Goal: Book appointment/travel/reservation

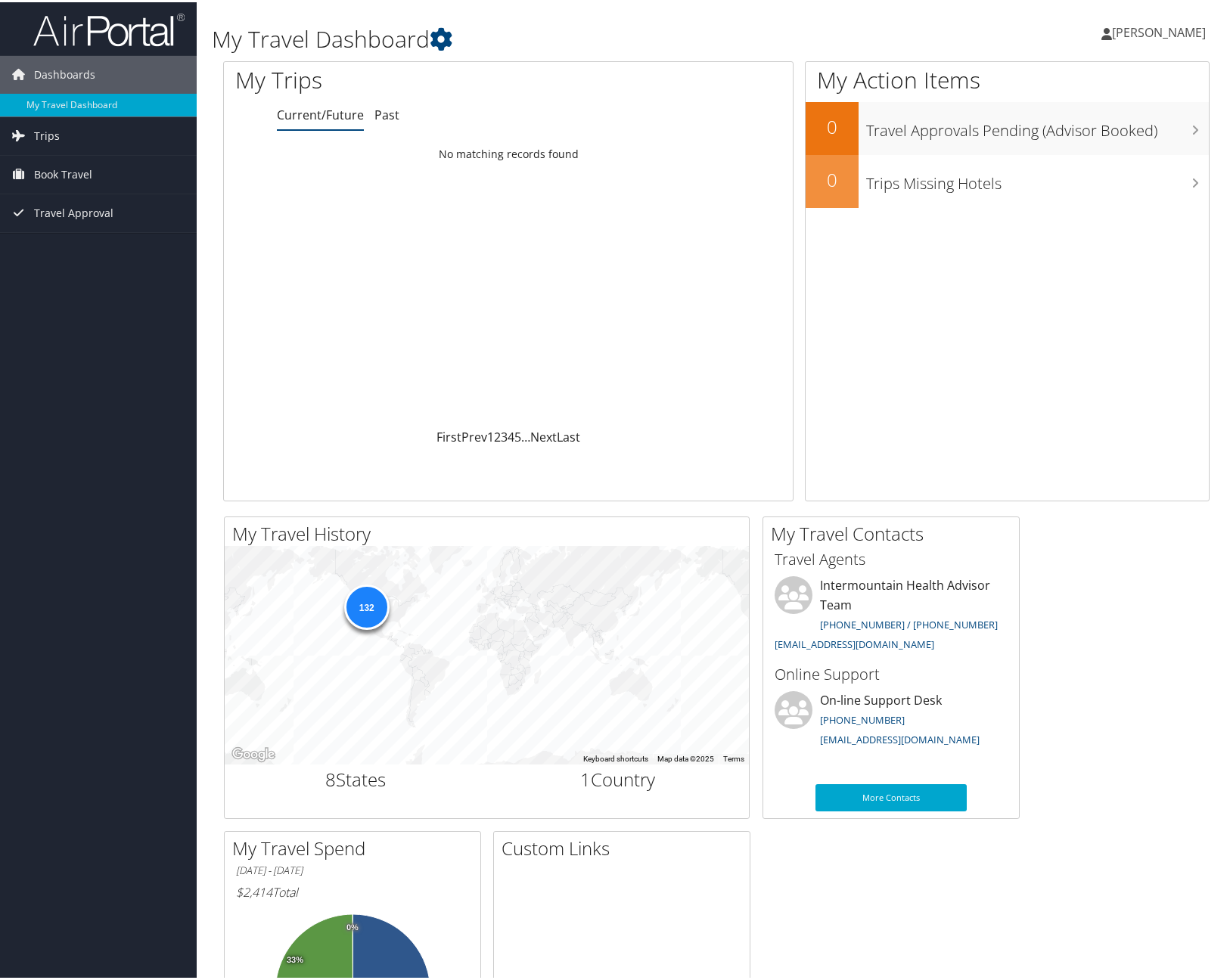
click at [593, 18] on div "My Travel Dashboard" at bounding box center [547, 30] width 672 height 45
click at [59, 166] on span "Book Travel" at bounding box center [63, 172] width 58 height 38
click at [117, 246] on link "Book/Manage Online Trips" at bounding box center [98, 248] width 197 height 23
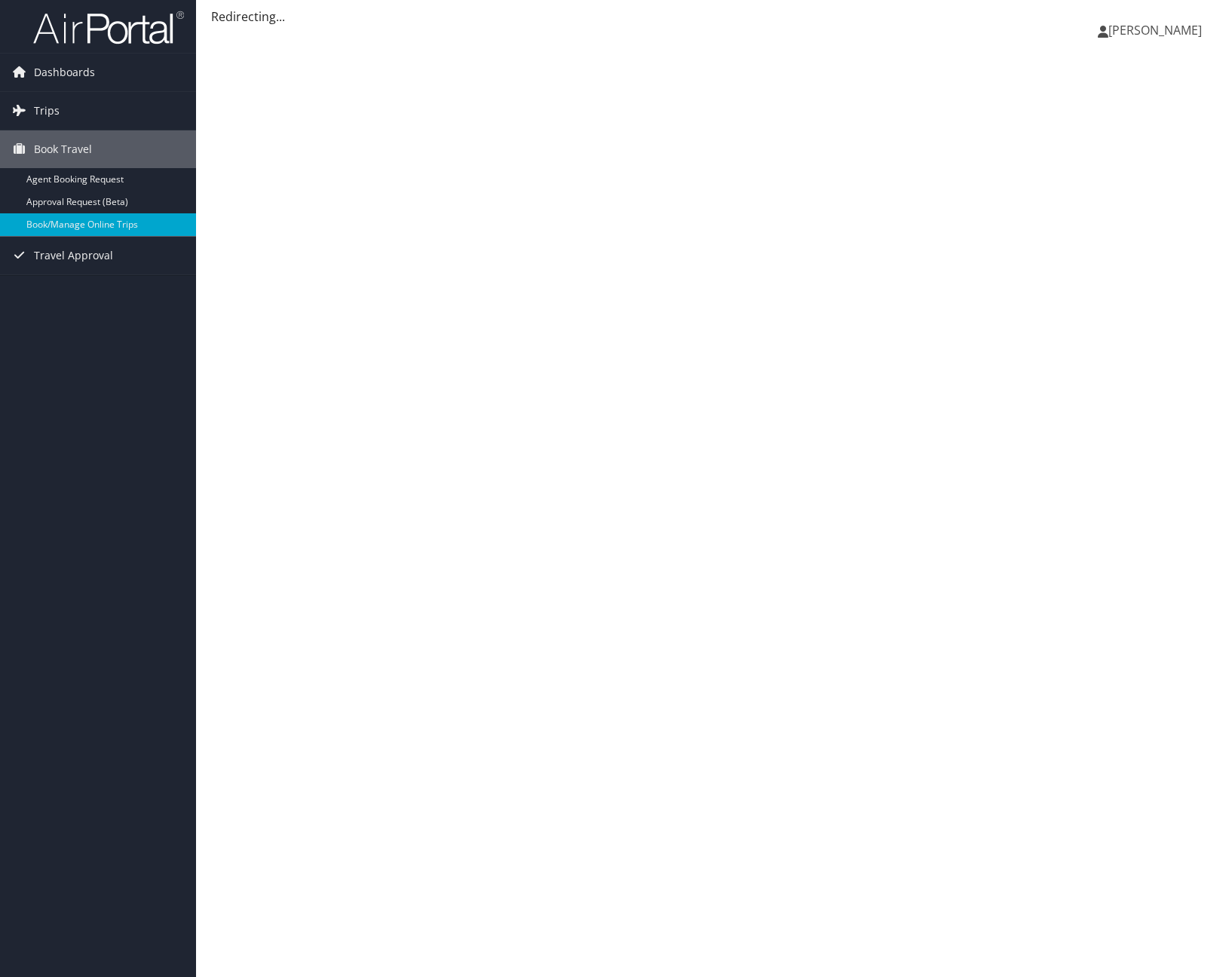
click at [0, 58] on link "Dashboards" at bounding box center [98, 72] width 196 height 38
